Goal: Consume media (video, audio)

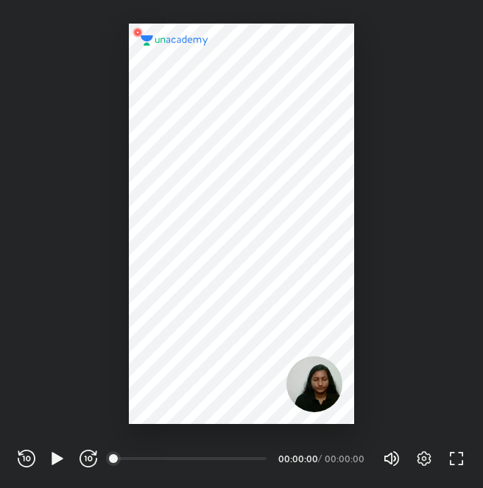
scroll to position [488, 483]
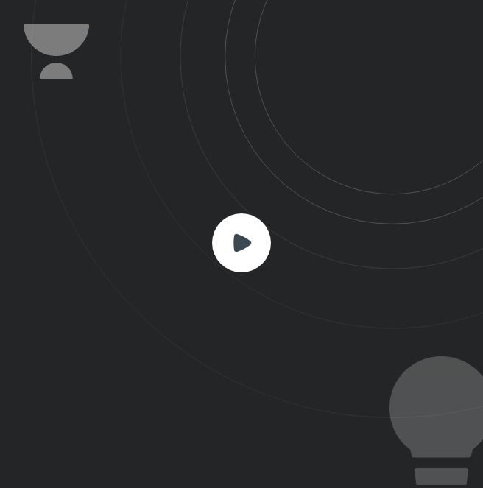
click at [247, 223] on rect at bounding box center [241, 243] width 59 height 59
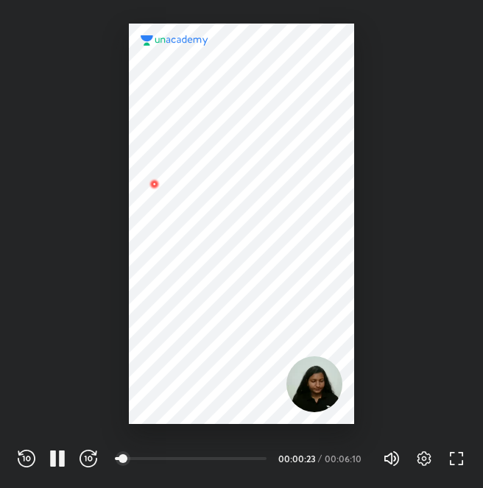
click at [306, 276] on div at bounding box center [241, 224] width 225 height 401
click at [287, 279] on div at bounding box center [241, 224] width 225 height 401
click at [249, 323] on div at bounding box center [241, 224] width 225 height 401
click at [236, 293] on div at bounding box center [241, 224] width 225 height 401
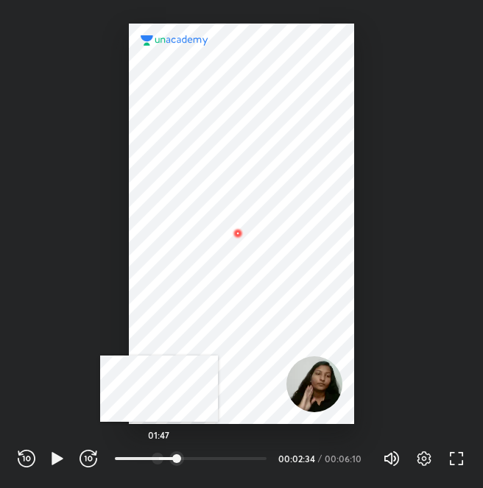
click at [159, 456] on div at bounding box center [158, 459] width 12 height 12
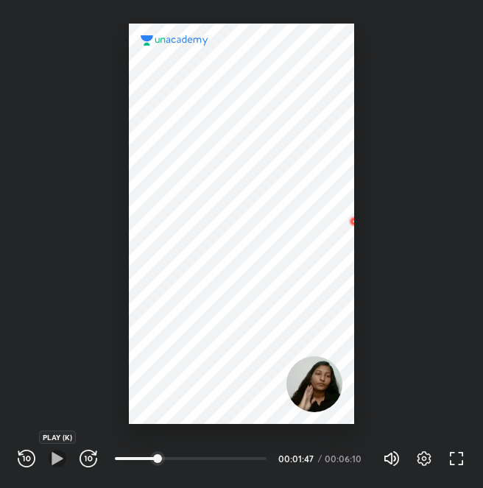
click at [60, 462] on icon "button" at bounding box center [58, 459] width 18 height 18
click at [53, 458] on icon "button" at bounding box center [53, 459] width 6 height 16
click at [53, 458] on icon "button" at bounding box center [57, 458] width 11 height 13
click at [53, 458] on icon "button" at bounding box center [53, 459] width 6 height 16
click at [53, 458] on icon "button" at bounding box center [57, 458] width 11 height 13
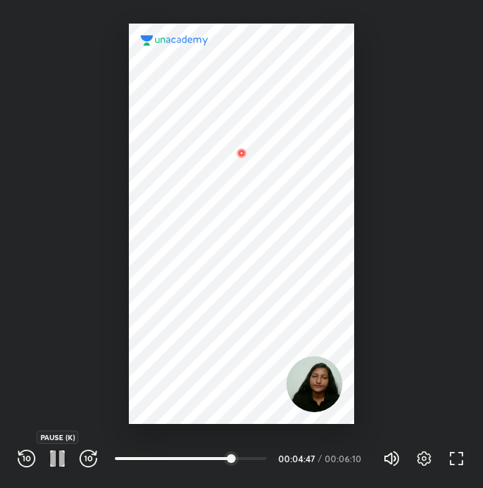
click at [52, 454] on icon "button" at bounding box center [53, 459] width 6 height 16
click at [58, 460] on icon "button" at bounding box center [57, 458] width 11 height 13
click at [48, 449] on div "REWIND (J) PAUSE (K) FORWARD (L) 00:25 00:05:51 / 00:06:10 Volume (M) 100% Sett…" at bounding box center [242, 459] width 448 height 22
click at [61, 465] on icon "button" at bounding box center [62, 459] width 6 height 16
